Goal: Information Seeking & Learning: Find contact information

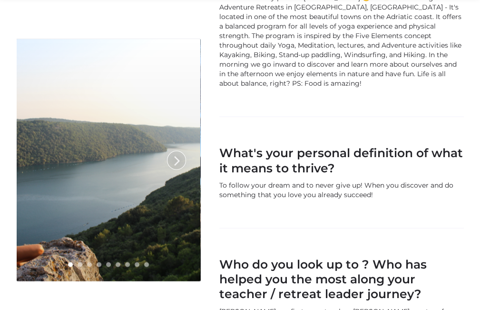
scroll to position [1392, 0]
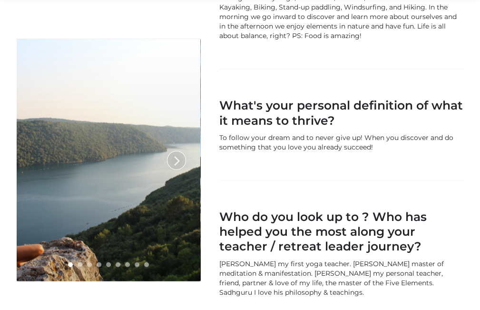
click at [92, 186] on link at bounding box center [109, 160] width 184 height 242
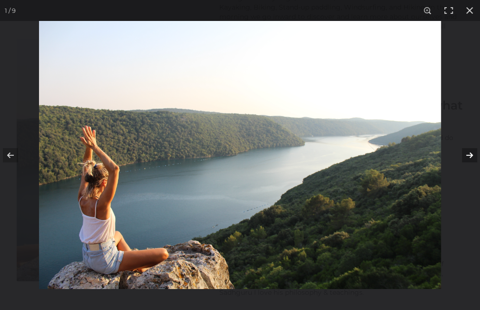
click at [470, 156] on button at bounding box center [462, 155] width 33 height 48
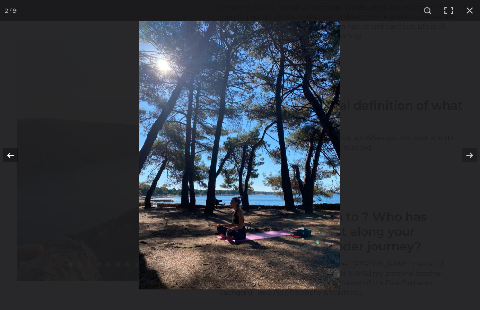
click at [8, 159] on button at bounding box center [16, 155] width 33 height 48
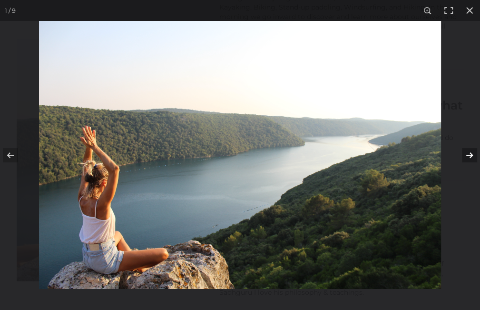
click at [466, 152] on button at bounding box center [462, 155] width 33 height 48
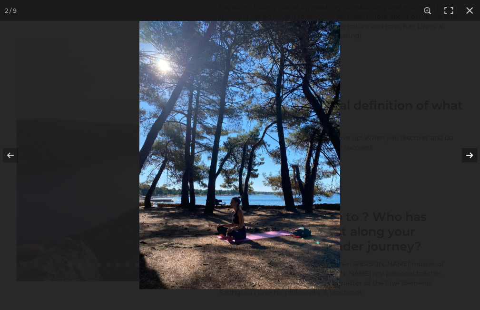
click at [467, 156] on button at bounding box center [462, 155] width 33 height 48
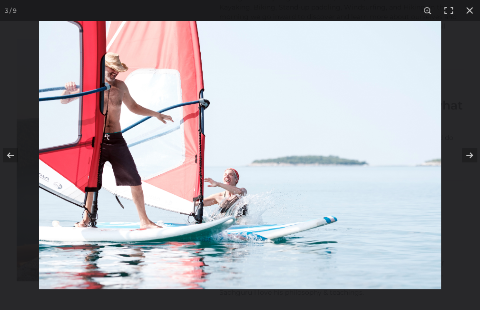
click at [127, 140] on img at bounding box center [240, 155] width 402 height 268
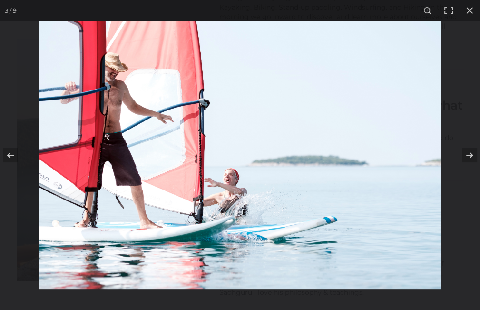
click at [150, 227] on img at bounding box center [240, 155] width 402 height 268
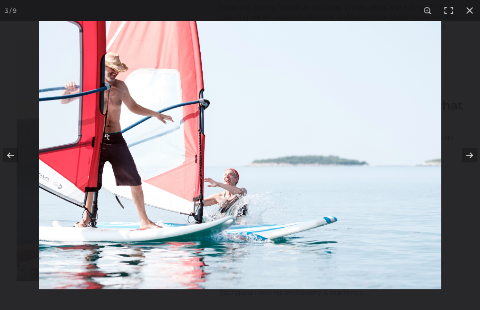
click at [224, 175] on img at bounding box center [240, 155] width 402 height 268
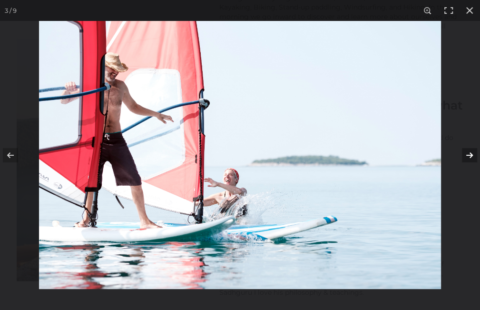
click at [469, 154] on button at bounding box center [462, 155] width 33 height 48
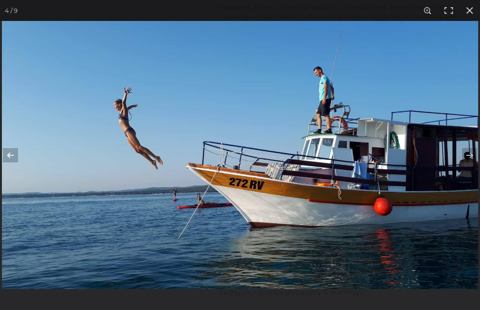
click at [330, 101] on img at bounding box center [240, 155] width 476 height 268
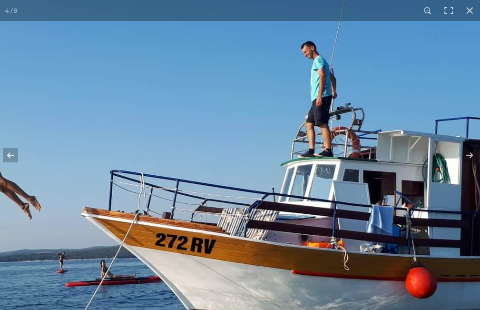
click at [330, 101] on img at bounding box center [174, 193] width 822 height 462
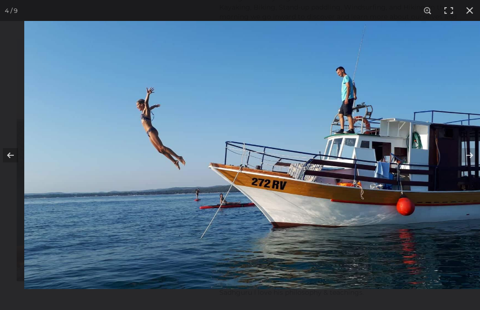
click at [407, 194] on img at bounding box center [262, 155] width 476 height 268
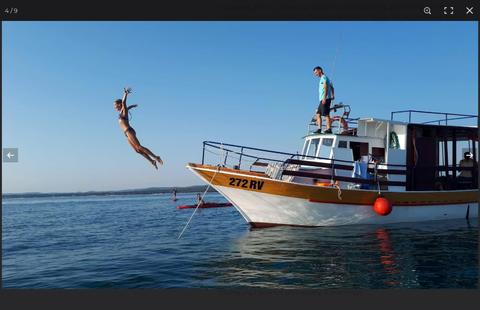
click at [464, 162] on button at bounding box center [462, 155] width 33 height 48
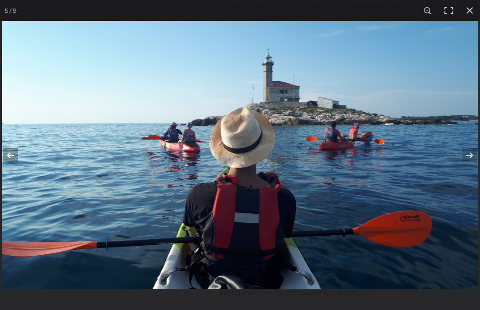
click at [13, 154] on button at bounding box center [16, 155] width 33 height 48
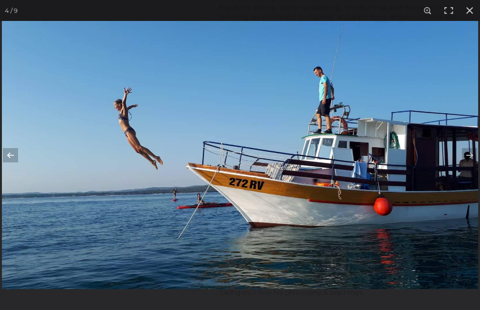
click at [128, 142] on img at bounding box center [240, 155] width 476 height 268
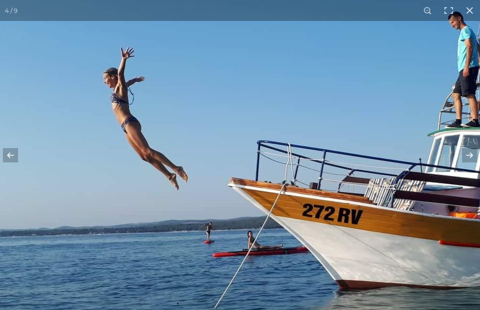
click at [148, 184] on img at bounding box center [321, 164] width 822 height 462
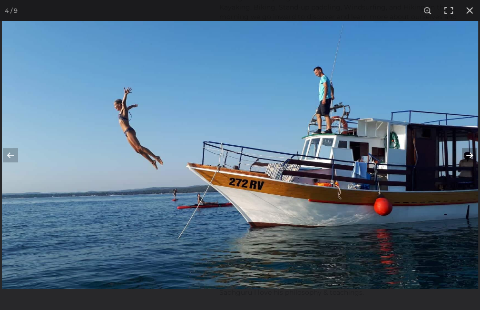
click at [474, 155] on button at bounding box center [462, 155] width 33 height 48
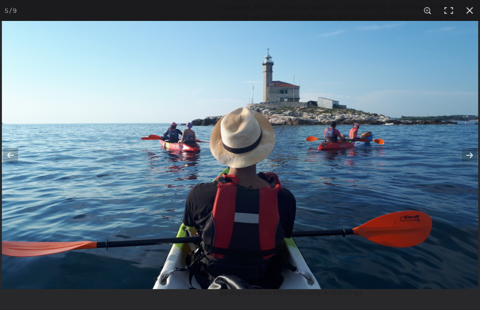
click at [255, 188] on img at bounding box center [240, 155] width 476 height 268
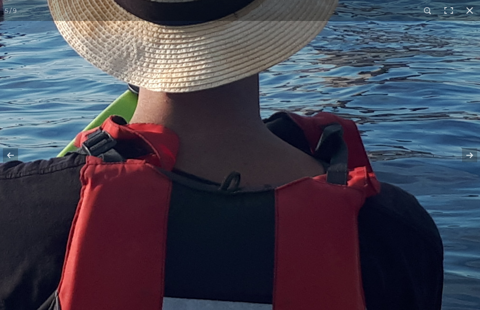
click at [255, 188] on img at bounding box center [185, 33] width 2191 height 1232
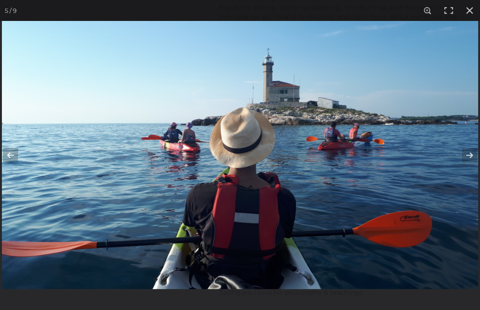
click at [247, 261] on img at bounding box center [240, 155] width 476 height 268
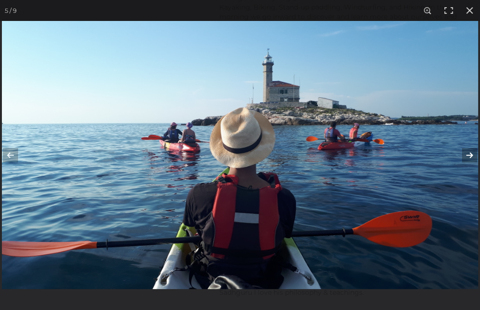
click at [468, 155] on button at bounding box center [462, 155] width 33 height 48
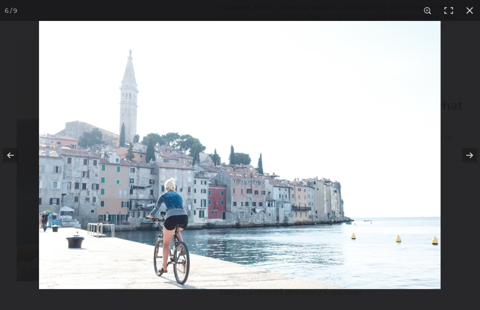
click at [172, 226] on img at bounding box center [239, 155] width 401 height 268
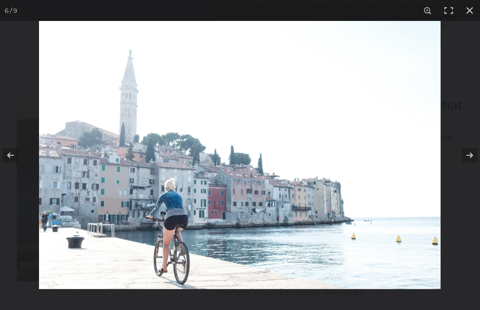
click at [171, 182] on img at bounding box center [239, 155] width 401 height 268
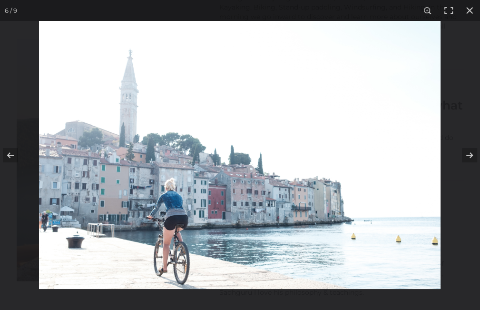
click at [183, 275] on img at bounding box center [239, 155] width 401 height 268
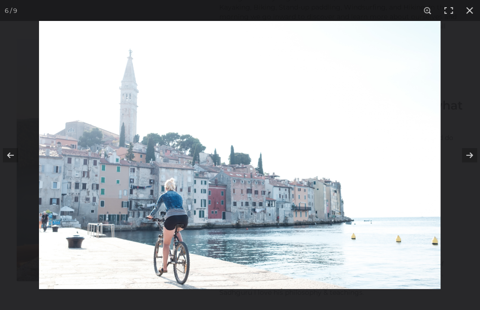
click at [172, 223] on img at bounding box center [239, 155] width 401 height 268
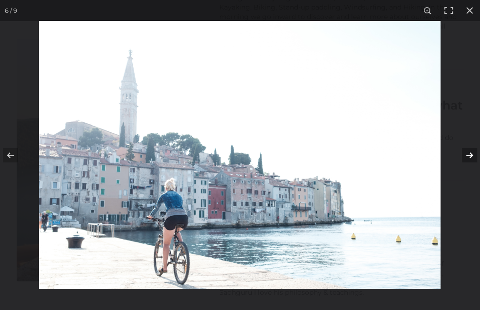
click at [469, 159] on button at bounding box center [462, 155] width 33 height 48
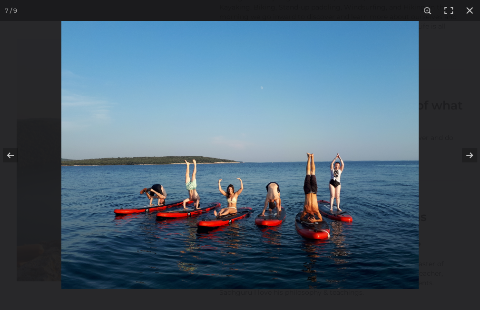
click at [314, 223] on img at bounding box center [239, 155] width 357 height 268
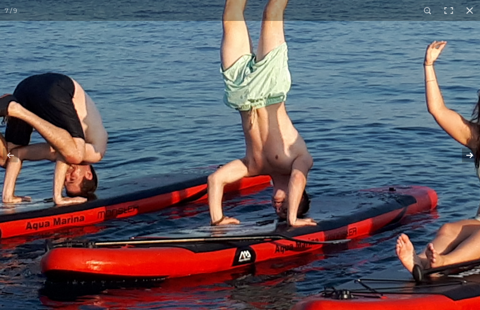
click at [476, 155] on button at bounding box center [462, 155] width 33 height 48
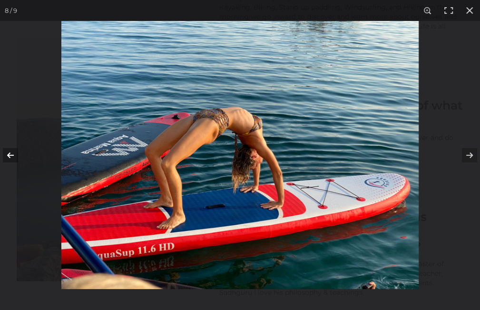
click at [11, 155] on button at bounding box center [16, 155] width 33 height 48
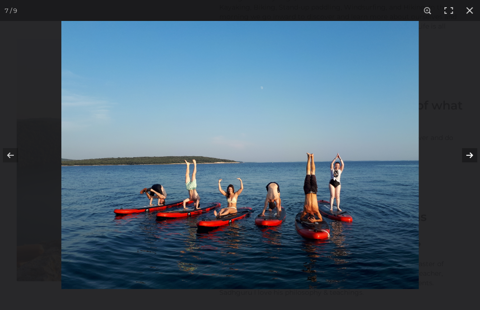
click at [470, 153] on button at bounding box center [462, 155] width 33 height 48
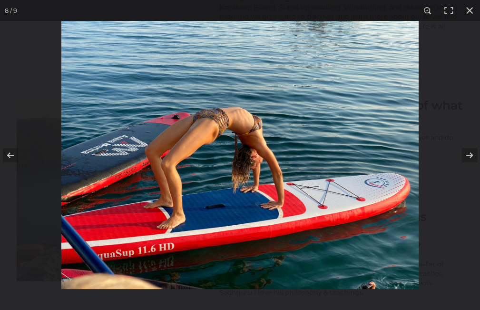
click at [172, 225] on img at bounding box center [239, 155] width 357 height 268
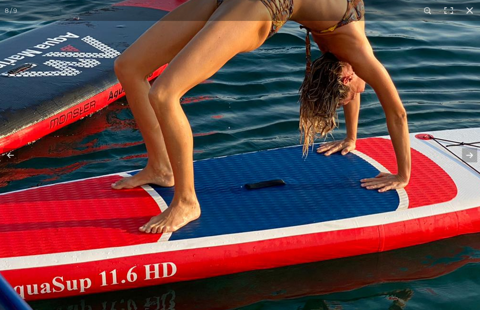
click at [175, 218] on img at bounding box center [316, 75] width 761 height 571
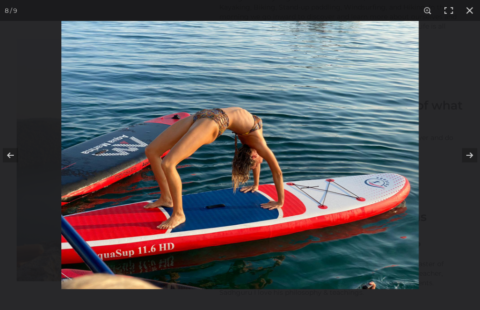
click at [215, 120] on img at bounding box center [239, 155] width 357 height 268
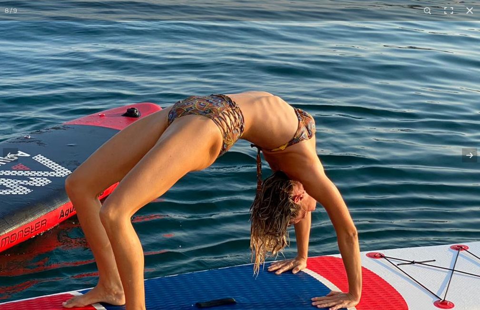
click at [284, 220] on img at bounding box center [267, 193] width 761 height 571
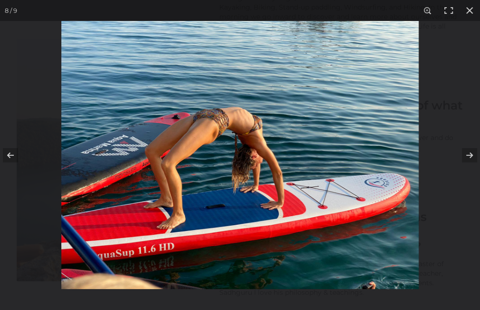
click at [256, 161] on img at bounding box center [239, 155] width 357 height 268
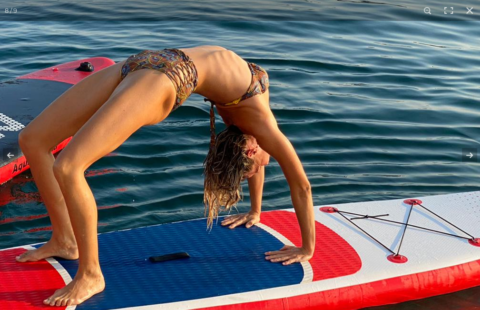
click at [256, 161] on img at bounding box center [221, 148] width 761 height 571
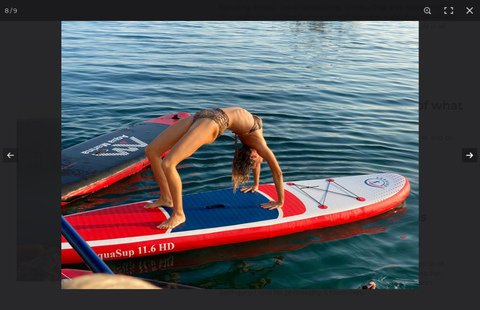
click at [467, 155] on button at bounding box center [462, 155] width 33 height 48
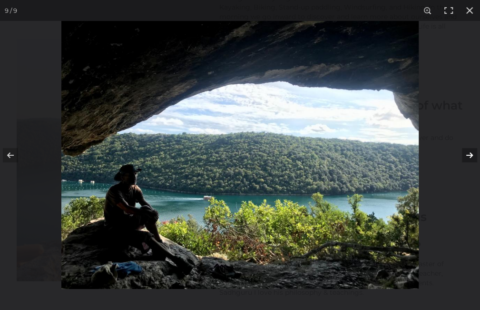
click at [468, 154] on button at bounding box center [462, 155] width 33 height 48
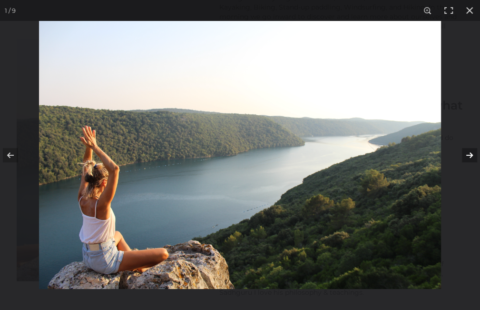
click at [468, 154] on button at bounding box center [462, 155] width 33 height 48
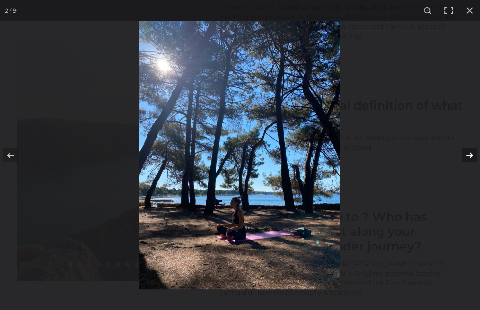
click at [468, 154] on button at bounding box center [462, 155] width 33 height 48
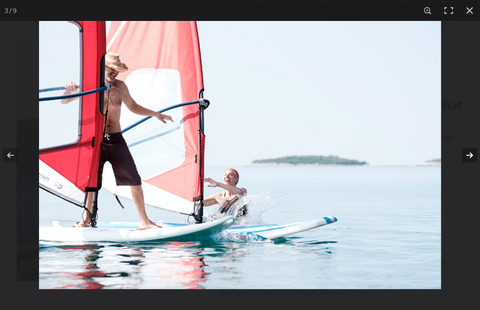
click at [468, 154] on button at bounding box center [462, 155] width 33 height 48
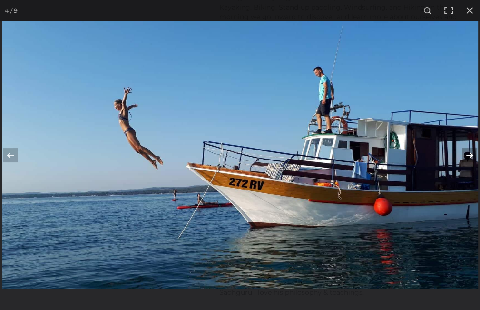
click at [468, 154] on button at bounding box center [462, 155] width 33 height 48
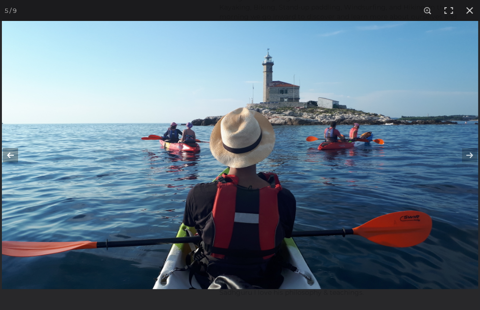
click at [11, 154] on button at bounding box center [16, 155] width 33 height 48
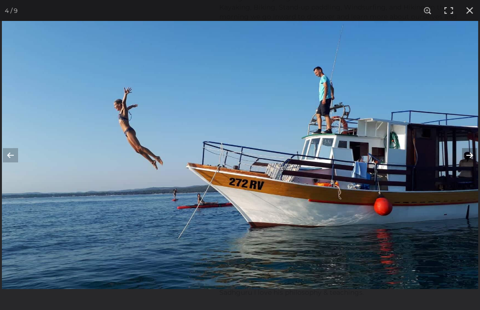
click at [465, 155] on button at bounding box center [462, 155] width 33 height 48
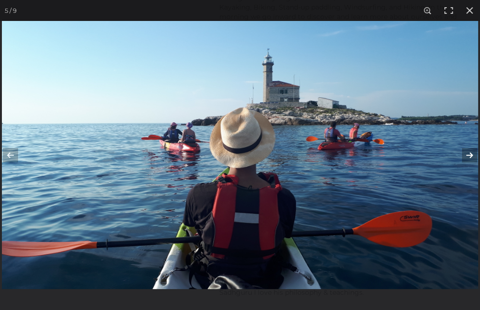
click at [465, 155] on button at bounding box center [462, 155] width 33 height 48
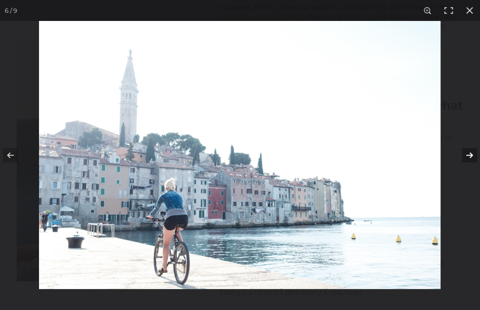
click at [465, 155] on button at bounding box center [462, 155] width 33 height 48
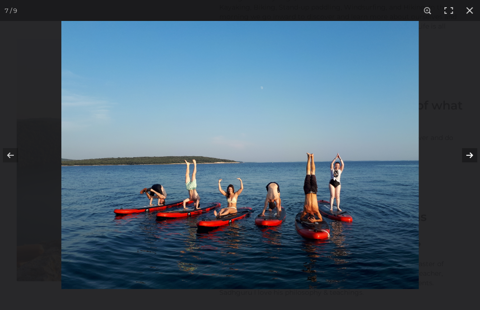
click at [465, 155] on button at bounding box center [462, 155] width 33 height 48
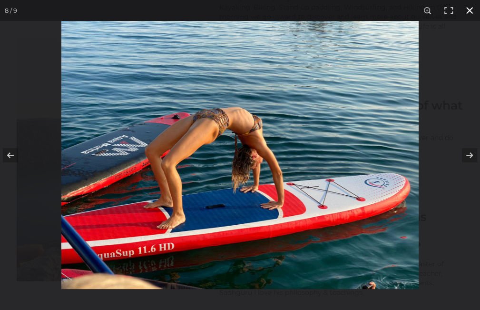
click at [466, 10] on button at bounding box center [469, 10] width 21 height 21
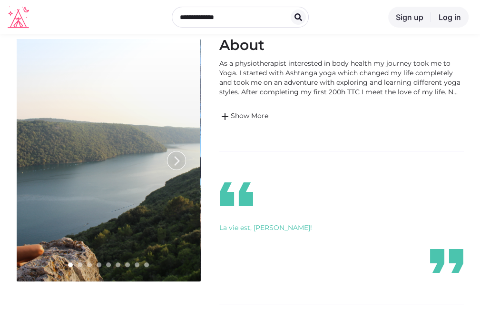
scroll to position [0, 0]
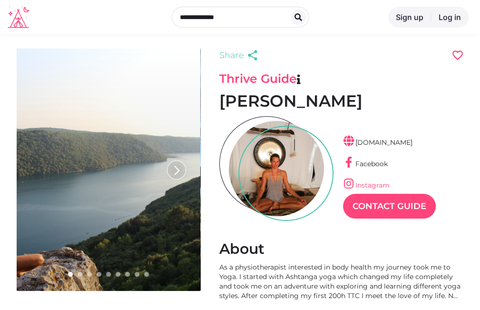
click at [371, 186] on link "Instagram" at bounding box center [366, 185] width 47 height 9
click at [376, 161] on link "Facebook" at bounding box center [365, 163] width 45 height 9
click at [372, 164] on link "Facebook" at bounding box center [365, 163] width 45 height 9
